Goal: Check status: Check status

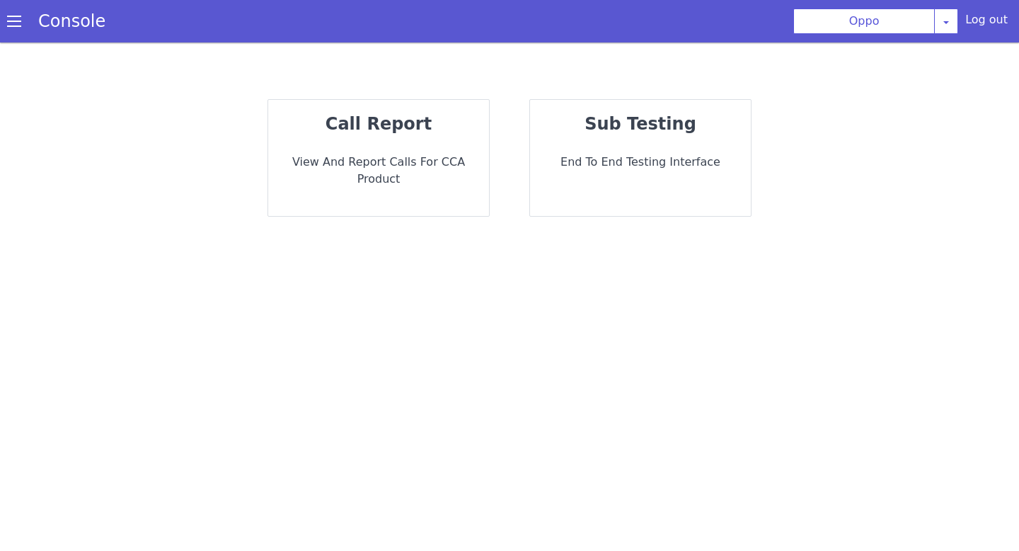
click at [317, 152] on div "call report View and report calls for CCA Product" at bounding box center [378, 158] width 221 height 116
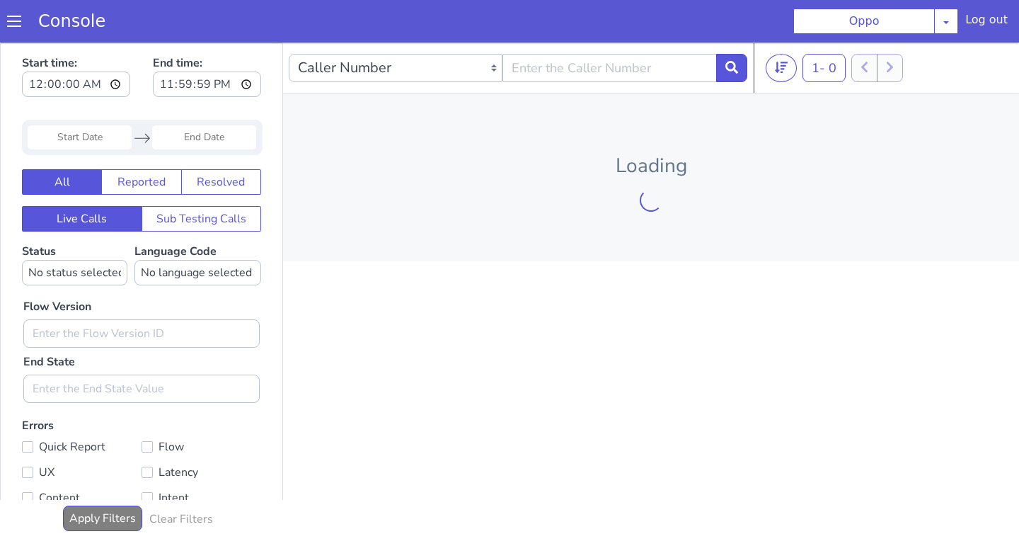
click at [94, 131] on input "Start Date" at bounding box center [80, 137] width 104 height 24
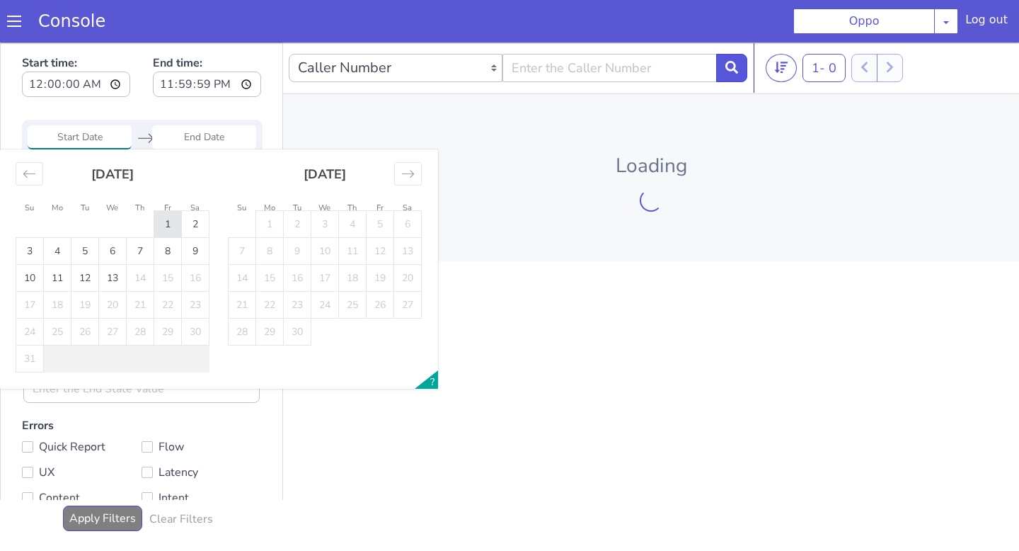
click at [167, 226] on td "1" at bounding box center [168, 224] width 28 height 27
type input "[DATE]"
click at [167, 226] on td "1" at bounding box center [168, 224] width 28 height 27
type input "[DATE]"
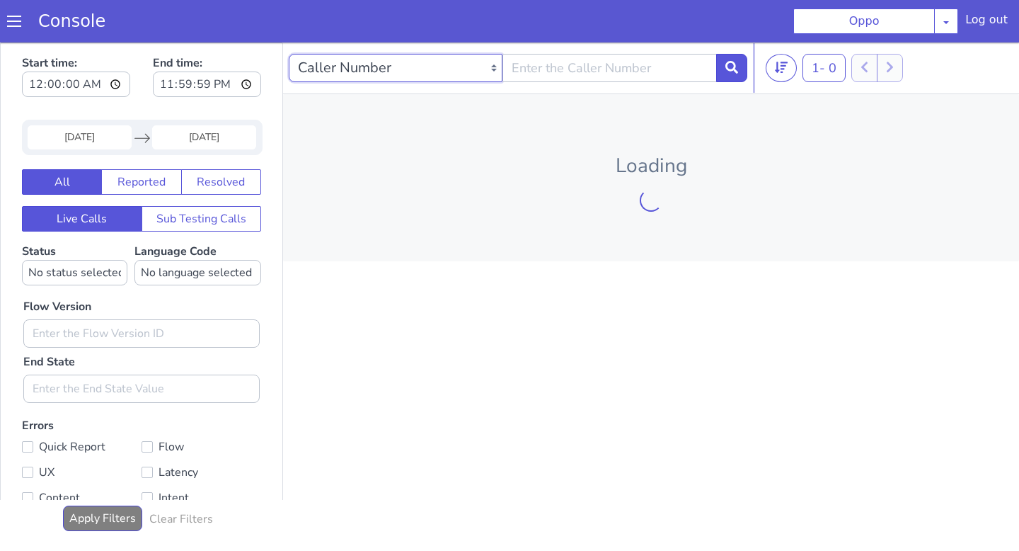
click at [429, 68] on select "Caller Number Call UUID Custom Parameter" at bounding box center [396, 68] width 214 height 28
select select "callUUID"
click at [289, 54] on select "Caller Number Call UUID Custom Parameter" at bounding box center [396, 68] width 214 height 28
click at [610, 56] on input "text" at bounding box center [609, 68] width 214 height 28
paste input "29626a61-6f84-4f7f-80fd-ed0b701c9c2d"
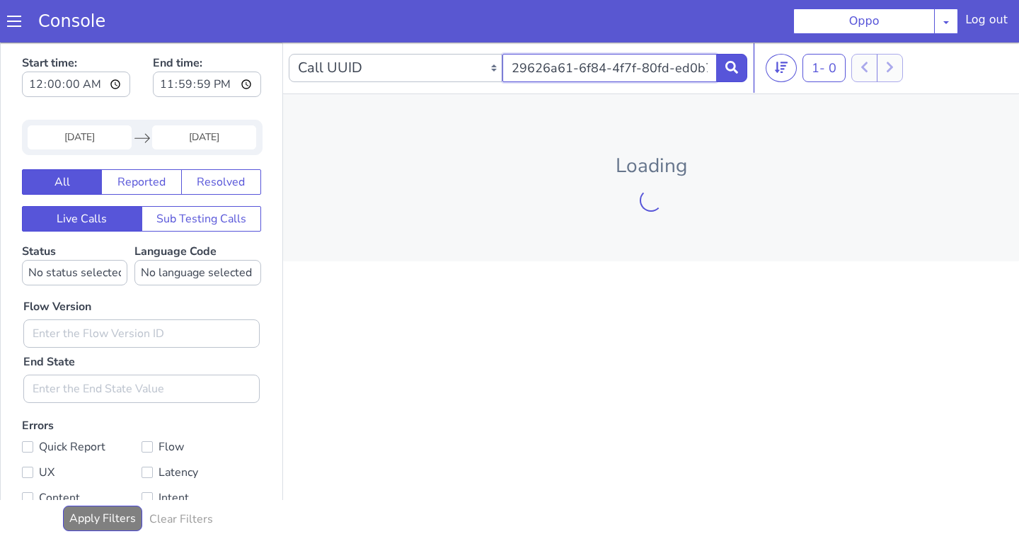
scroll to position [0, 50]
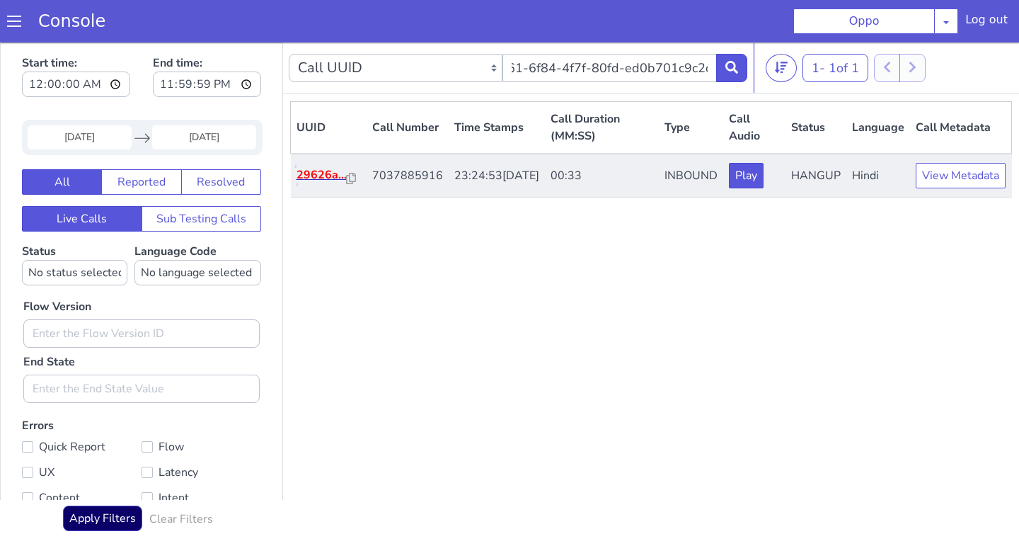
click at [318, 183] on p "29626a..." at bounding box center [322, 174] width 50 height 17
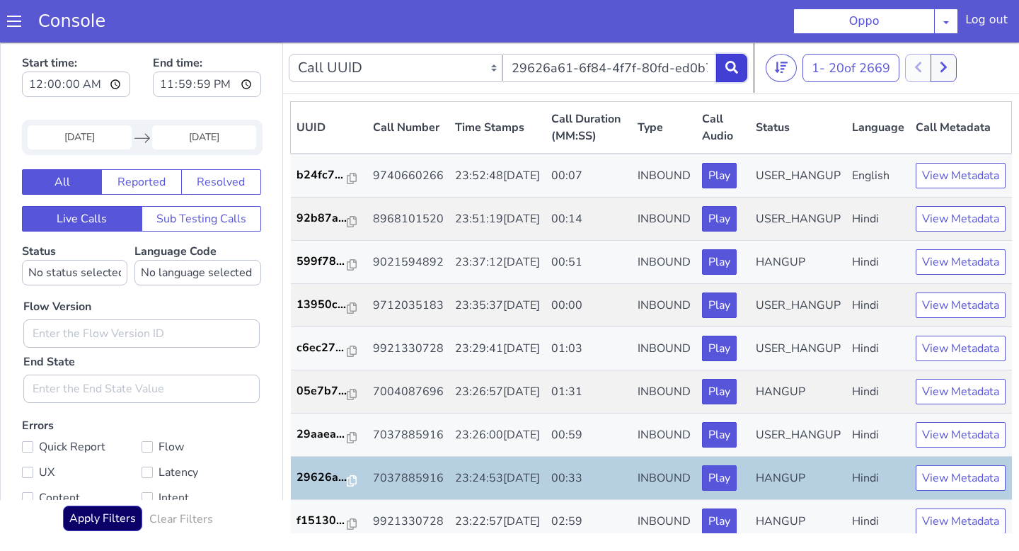
click at [741, 61] on button at bounding box center [731, 68] width 31 height 28
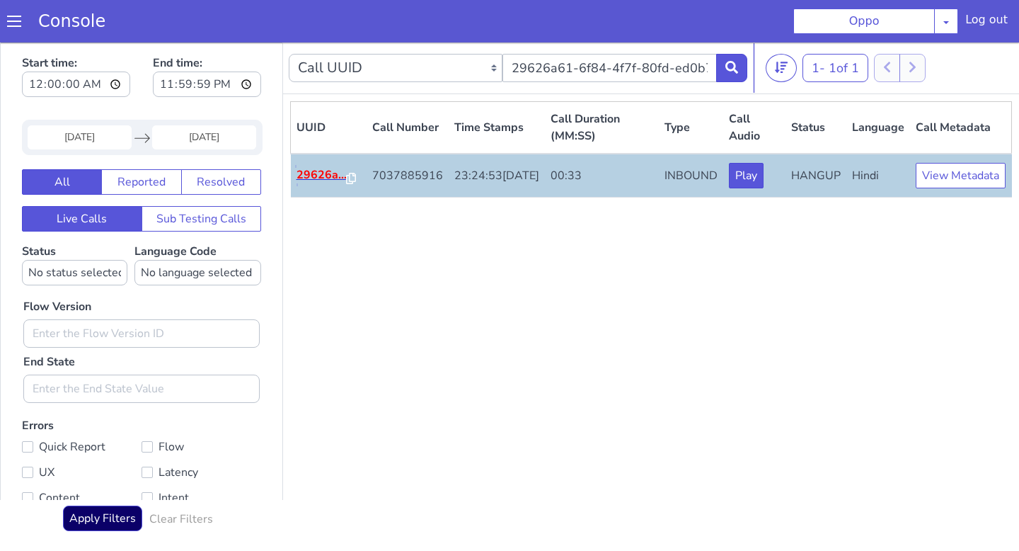
click at [323, 178] on p "29626a..." at bounding box center [322, 174] width 50 height 17
click at [570, 54] on input "29626a61-6f84-4f7f-80fd-ed0b701c9c2d" at bounding box center [609, 68] width 214 height 28
paste input "1f2fe8fd-b88d-45ab-8ad5-9fd71ff66958"
type input "1f2fe8fd-b88d-45ab-8ad5-9fd71ff66958"
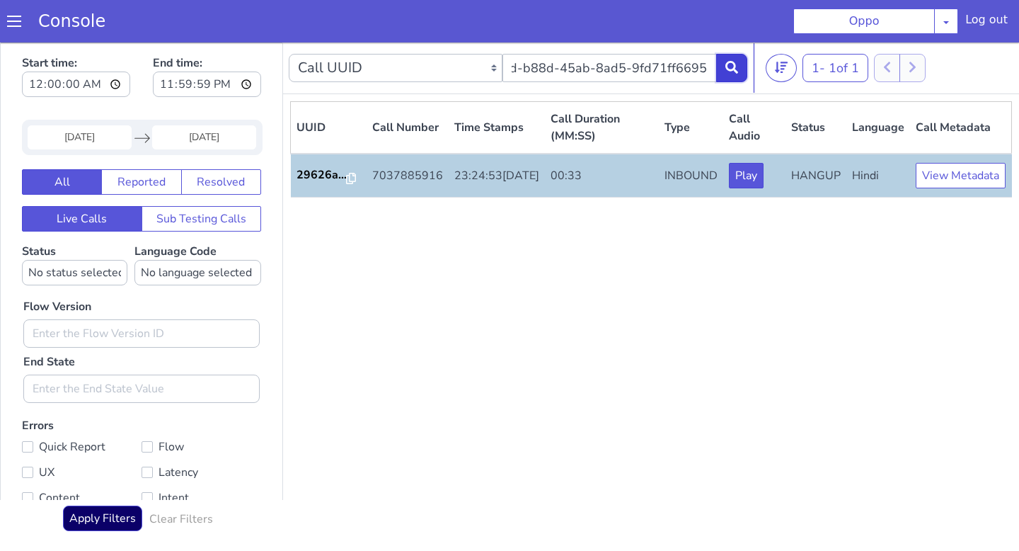
click at [731, 76] on button at bounding box center [731, 68] width 31 height 28
